Goal: Obtain resource: Download file/media

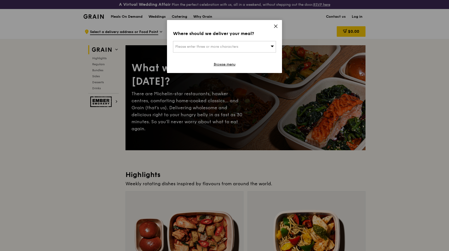
click at [275, 28] on icon at bounding box center [276, 26] width 5 height 5
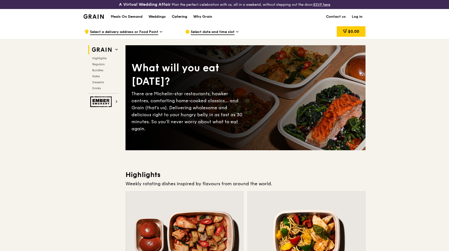
click at [181, 19] on div "Catering" at bounding box center [180, 16] width 16 height 15
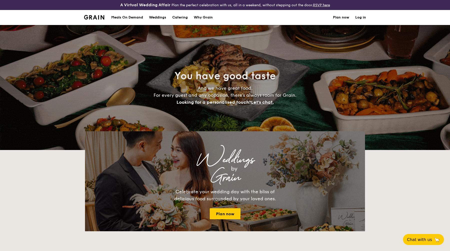
select select
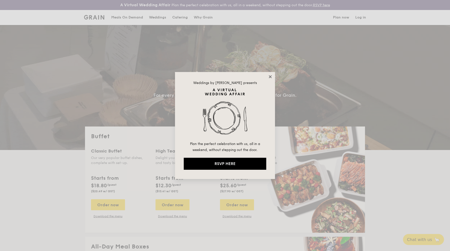
click at [270, 75] on icon at bounding box center [270, 77] width 5 height 5
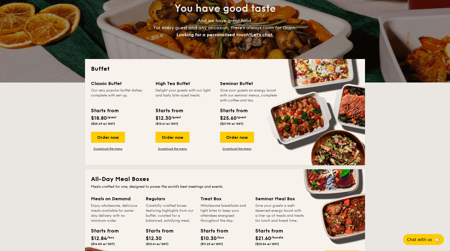
scroll to position [67, 0]
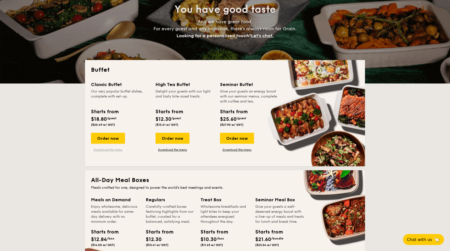
click at [116, 148] on link "Download the menu" at bounding box center [108, 150] width 34 height 4
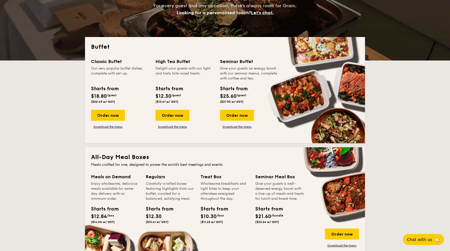
scroll to position [114, 0]
